Goal: Information Seeking & Learning: Learn about a topic

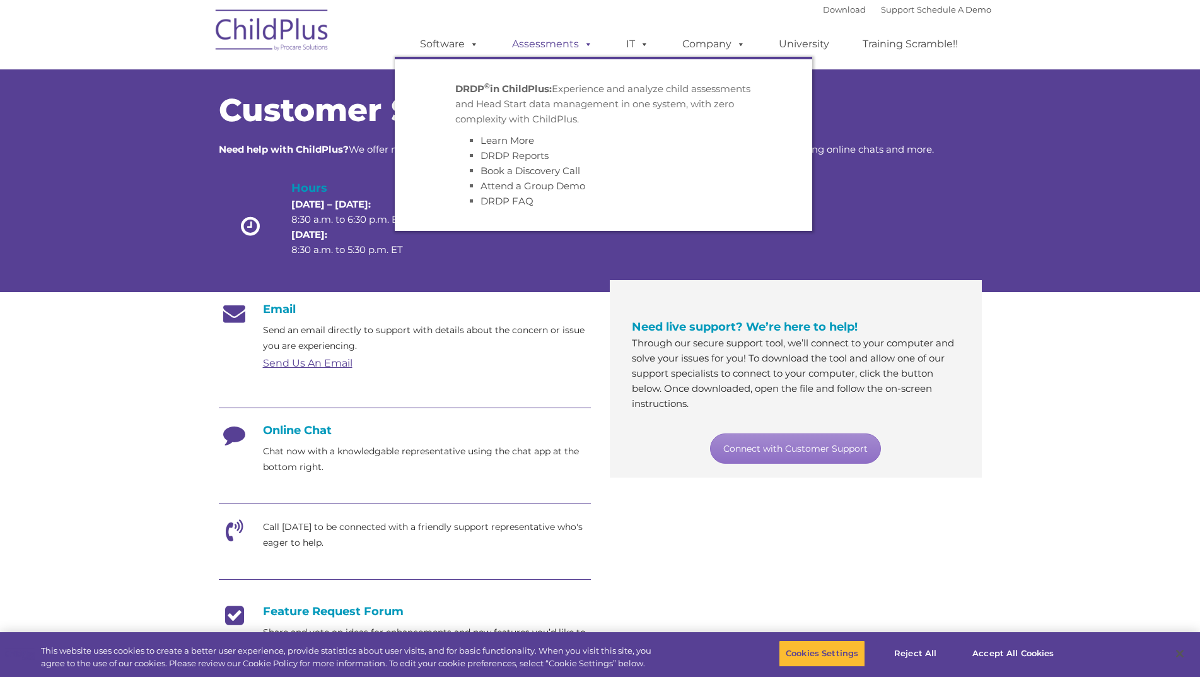
click at [539, 42] on link "Assessments" at bounding box center [553, 44] width 106 height 25
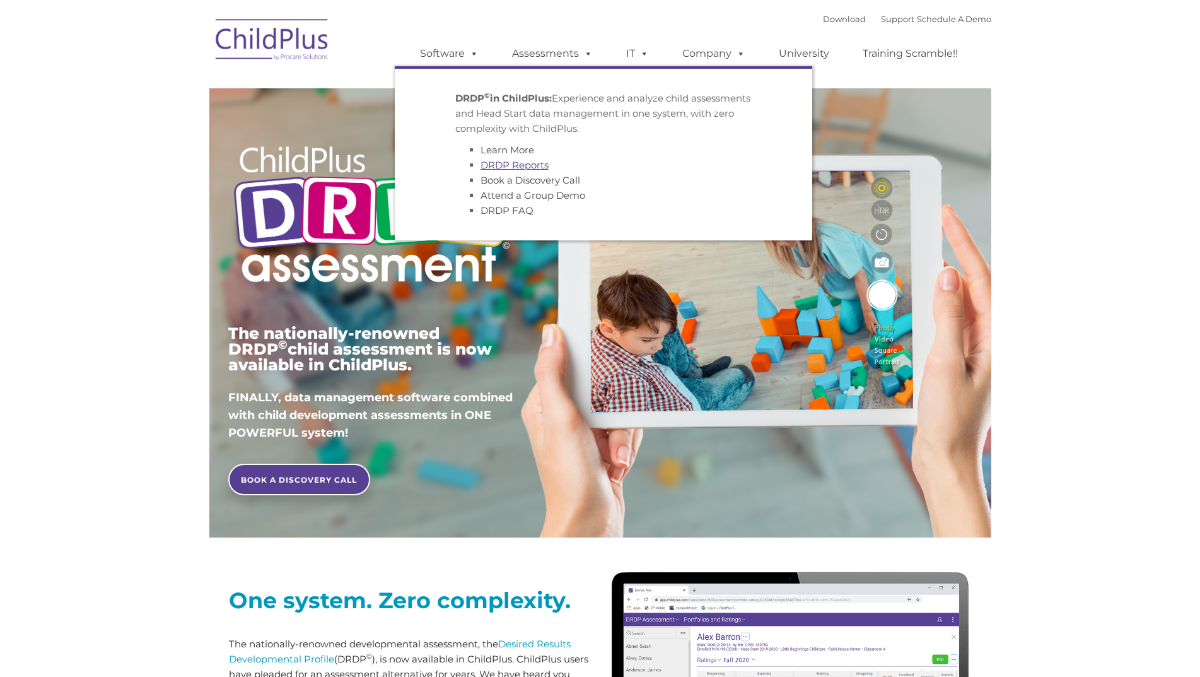
click at [510, 166] on link "DRDP Reports" at bounding box center [515, 165] width 68 height 12
